Goal: Browse casually: Explore the website without a specific task or goal

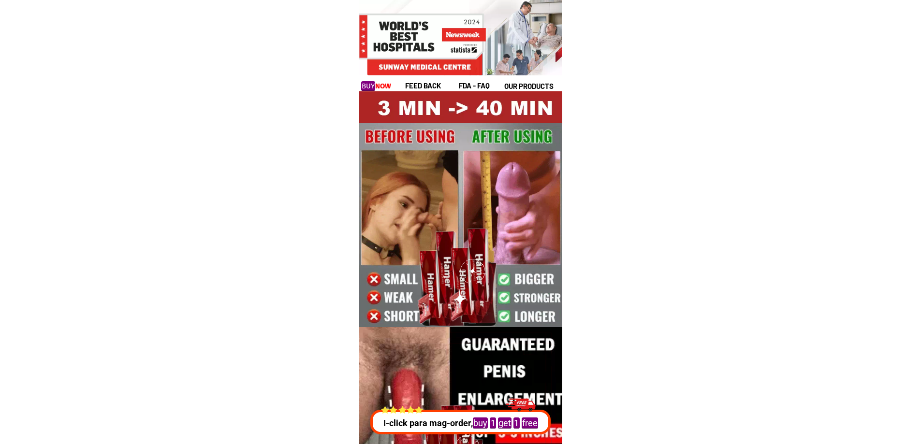
drag, startPoint x: 336, startPoint y: 104, endPoint x: 557, endPoint y: 146, distance: 224.3
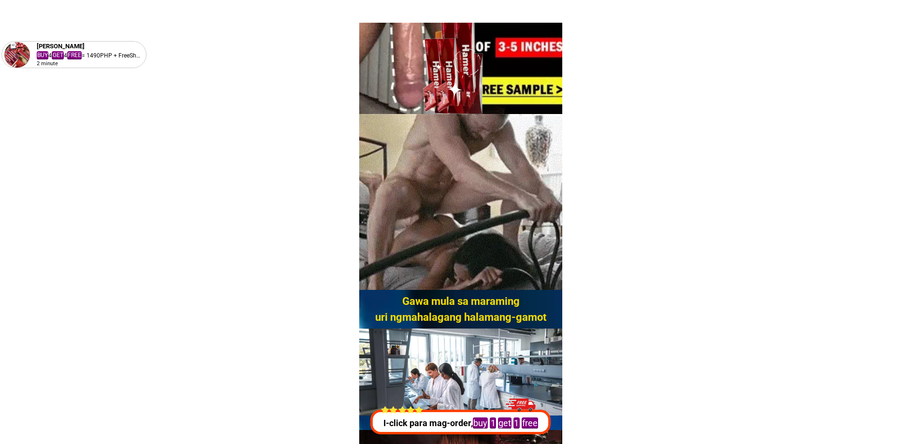
scroll to position [870, 0]
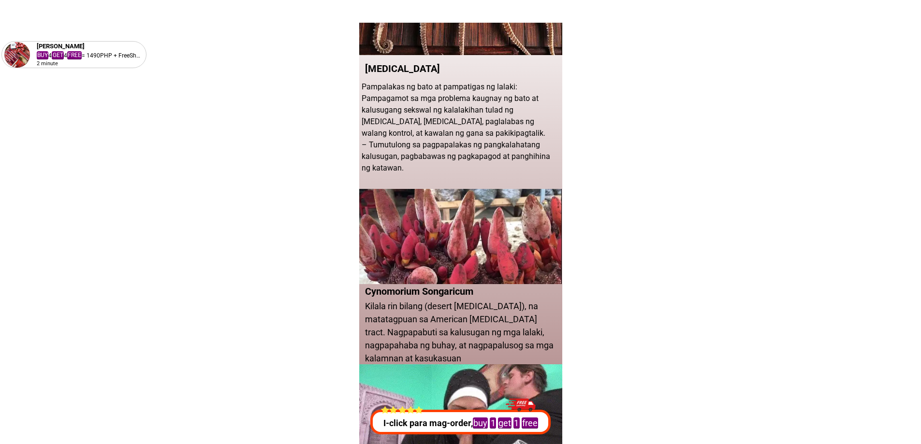
drag, startPoint x: 488, startPoint y: 139, endPoint x: 564, endPoint y: 177, distance: 84.3
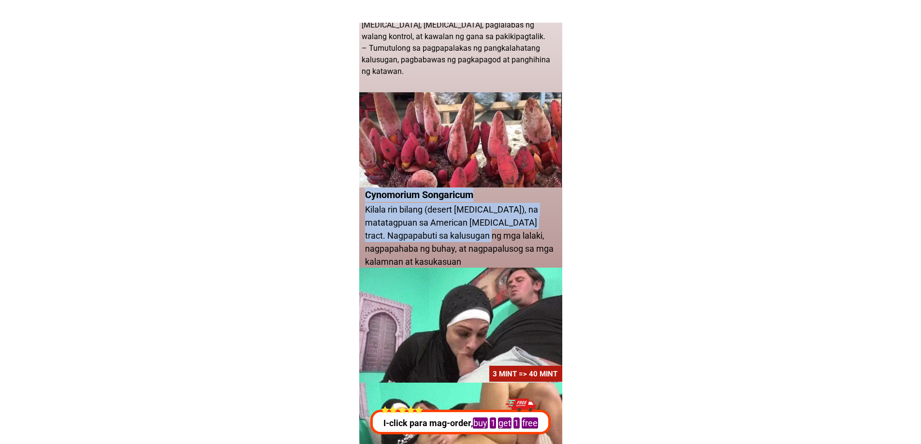
drag, startPoint x: 360, startPoint y: 194, endPoint x: 533, endPoint y: 237, distance: 178.0
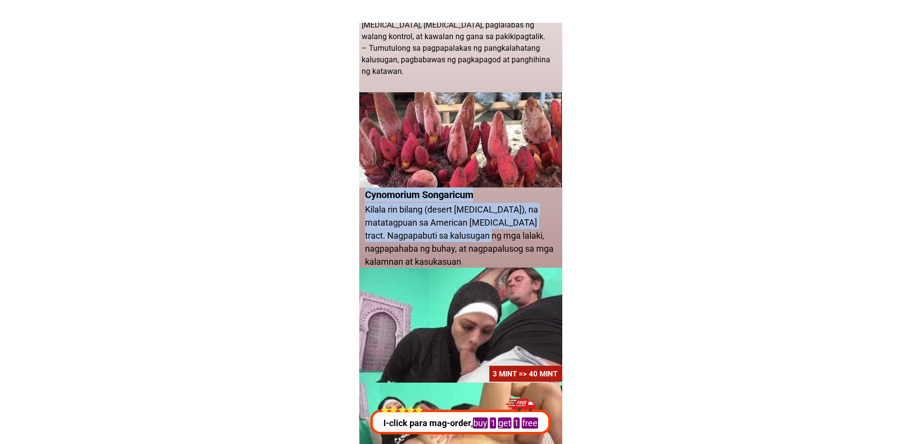
click at [533, 237] on div "Cynomorium Songaricum Kilala rin bilang (desert [MEDICAL_DATA]), na matatagpuan…" at bounding box center [460, 180] width 203 height 176
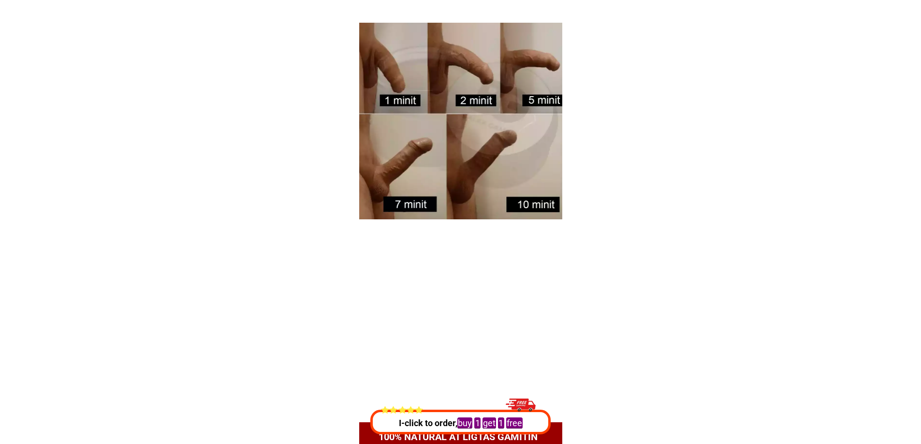
scroll to position [2079, 0]
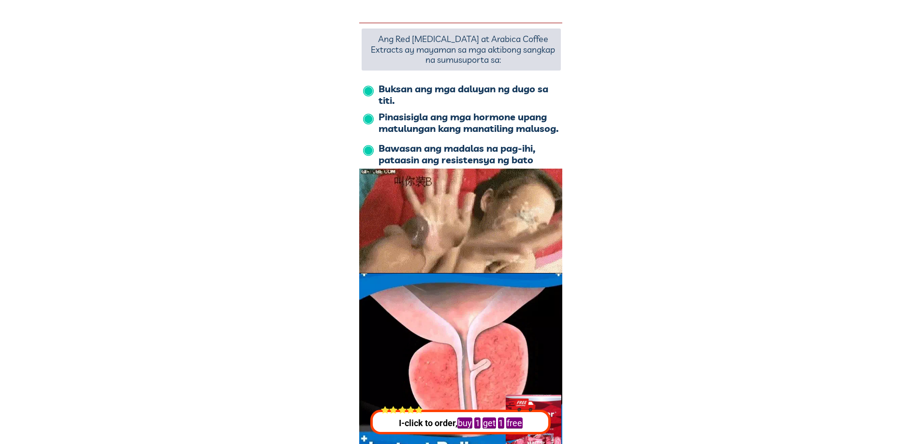
drag, startPoint x: 331, startPoint y: 80, endPoint x: 592, endPoint y: 143, distance: 269.1
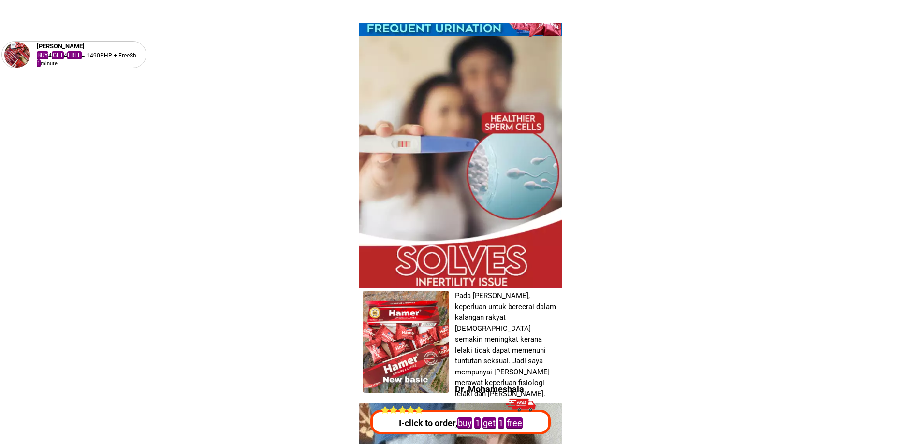
scroll to position [2659, 0]
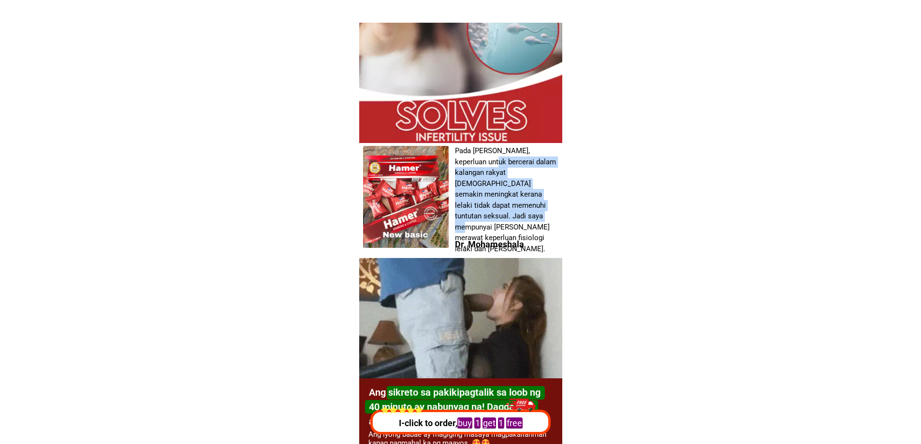
drag, startPoint x: 461, startPoint y: 159, endPoint x: 549, endPoint y: 207, distance: 101.1
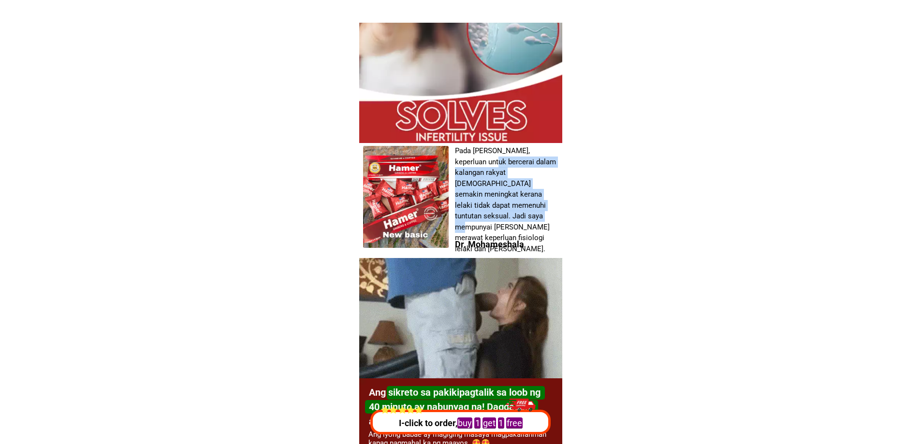
click at [549, 207] on font "Pada [PERSON_NAME], keperluan untuk bercerai dalam kalangan rakyat [DEMOGRAPHIC…" at bounding box center [505, 199] width 101 height 107
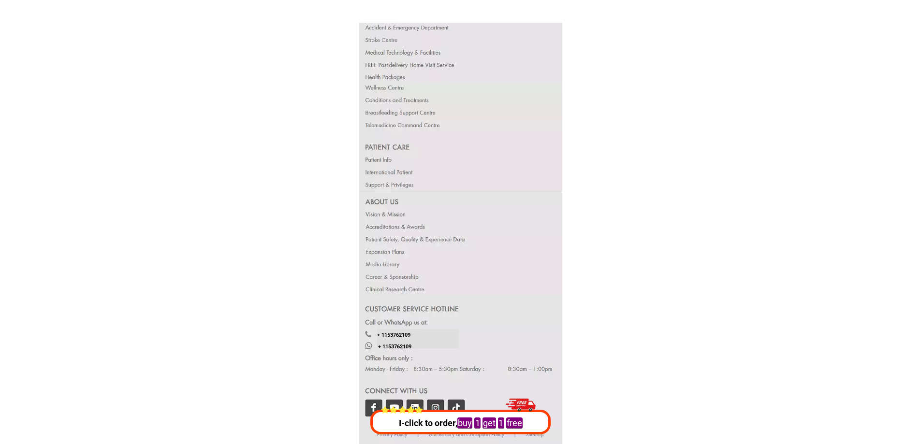
scroll to position [18710, 0]
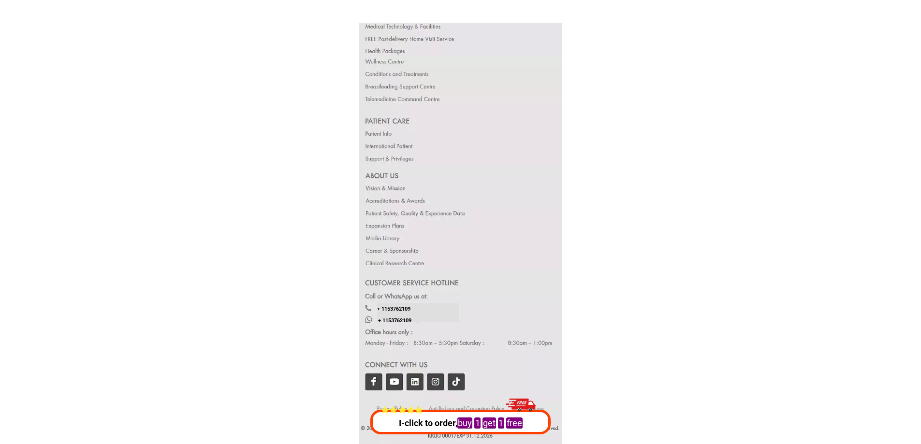
click at [375, 377] on div at bounding box center [461, 335] width 204 height 133
click at [374, 379] on div at bounding box center [461, 335] width 204 height 133
click at [392, 382] on div at bounding box center [461, 335] width 204 height 133
click at [417, 382] on div at bounding box center [461, 335] width 204 height 133
click at [435, 380] on div at bounding box center [461, 335] width 204 height 133
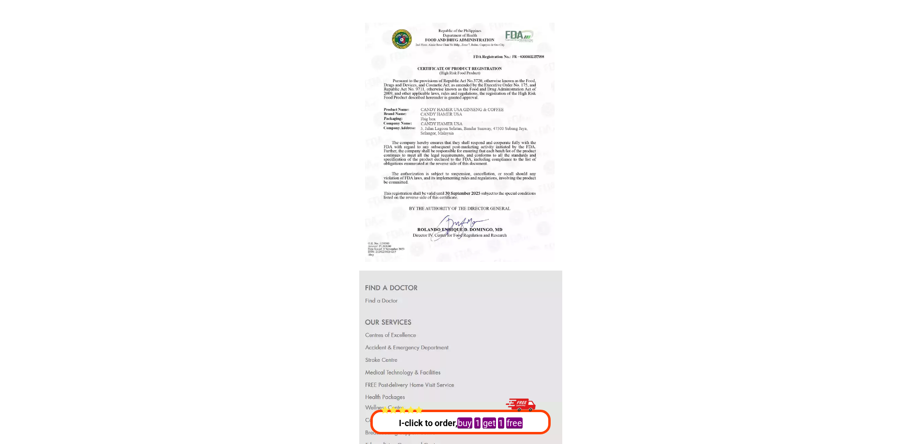
scroll to position [18372, 0]
